Goal: Task Accomplishment & Management: Manage account settings

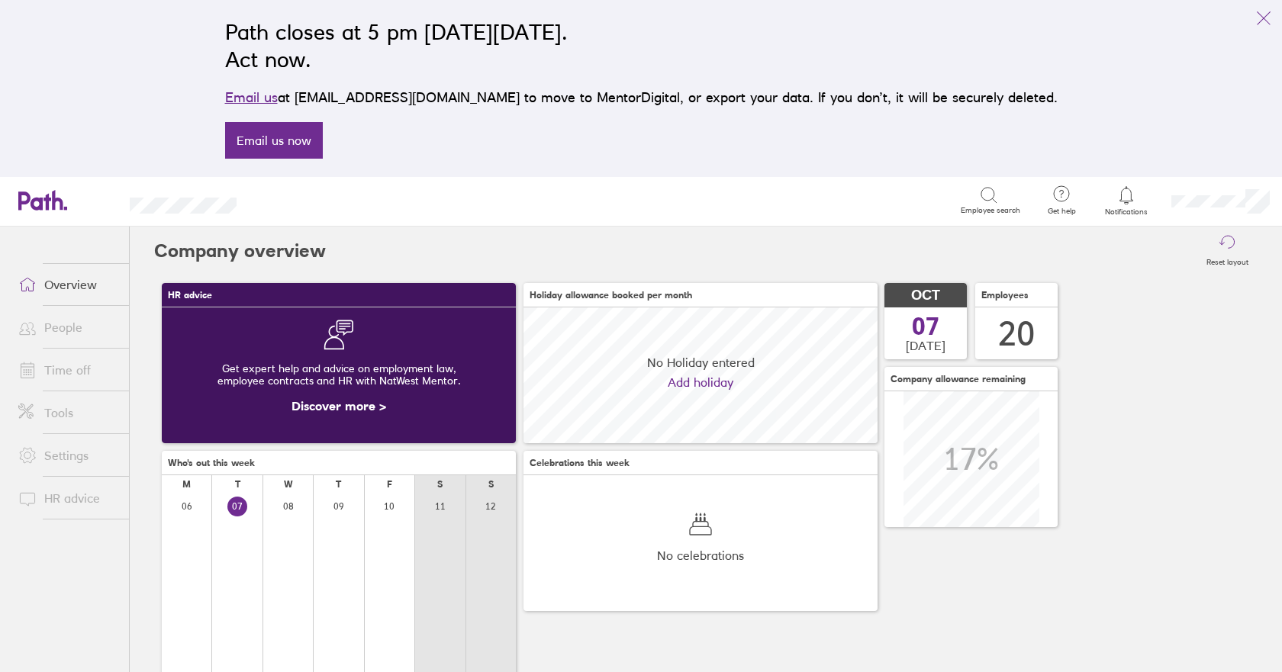
scroll to position [136, 354]
click at [88, 372] on link "Time off" at bounding box center [67, 370] width 123 height 31
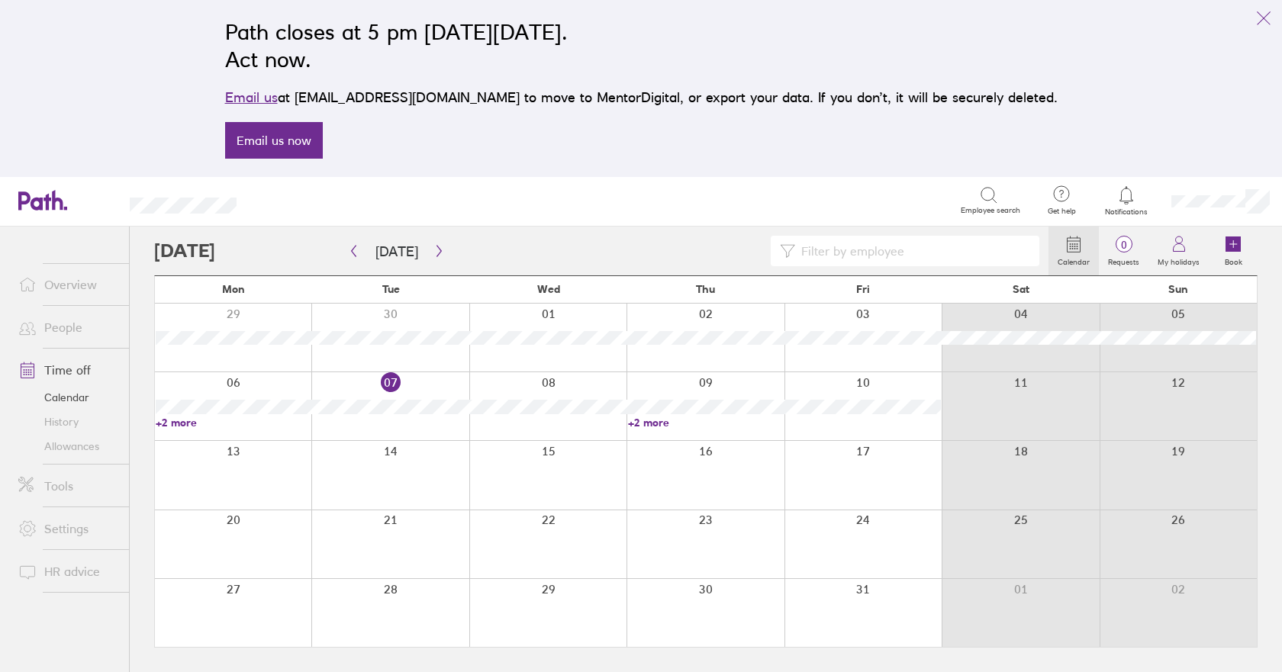
click at [70, 449] on link "Allowances" at bounding box center [67, 446] width 123 height 24
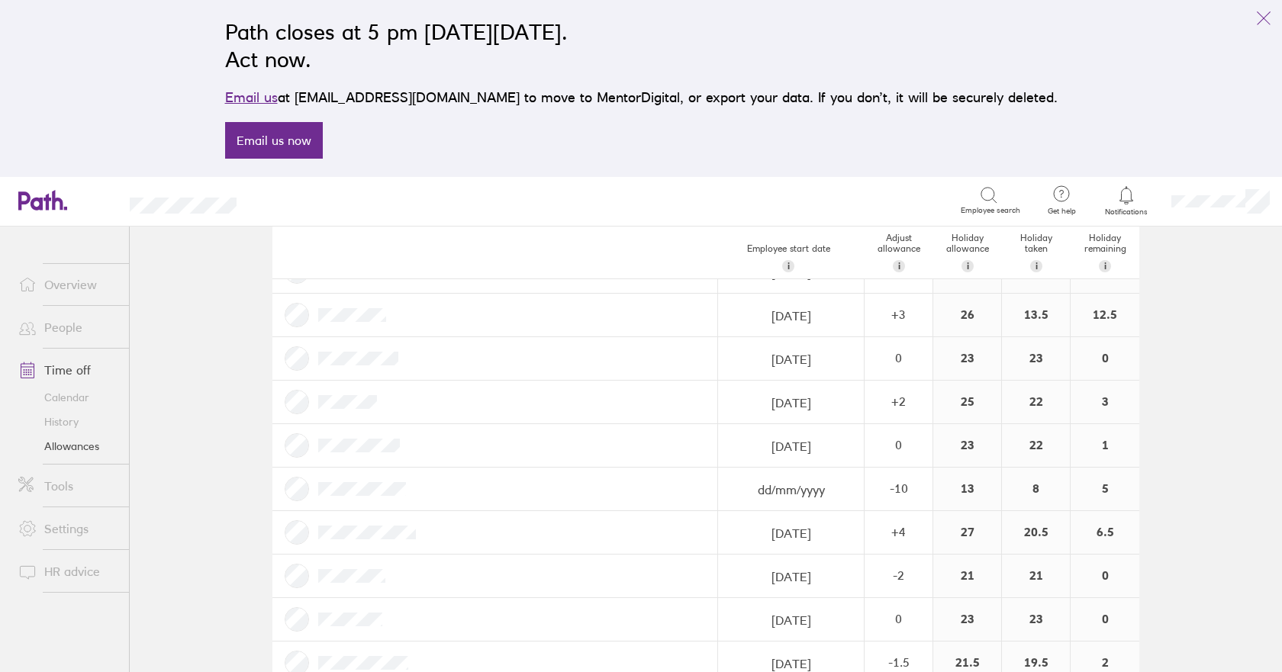
scroll to position [582, 0]
